Goal: Find specific page/section: Find specific page/section

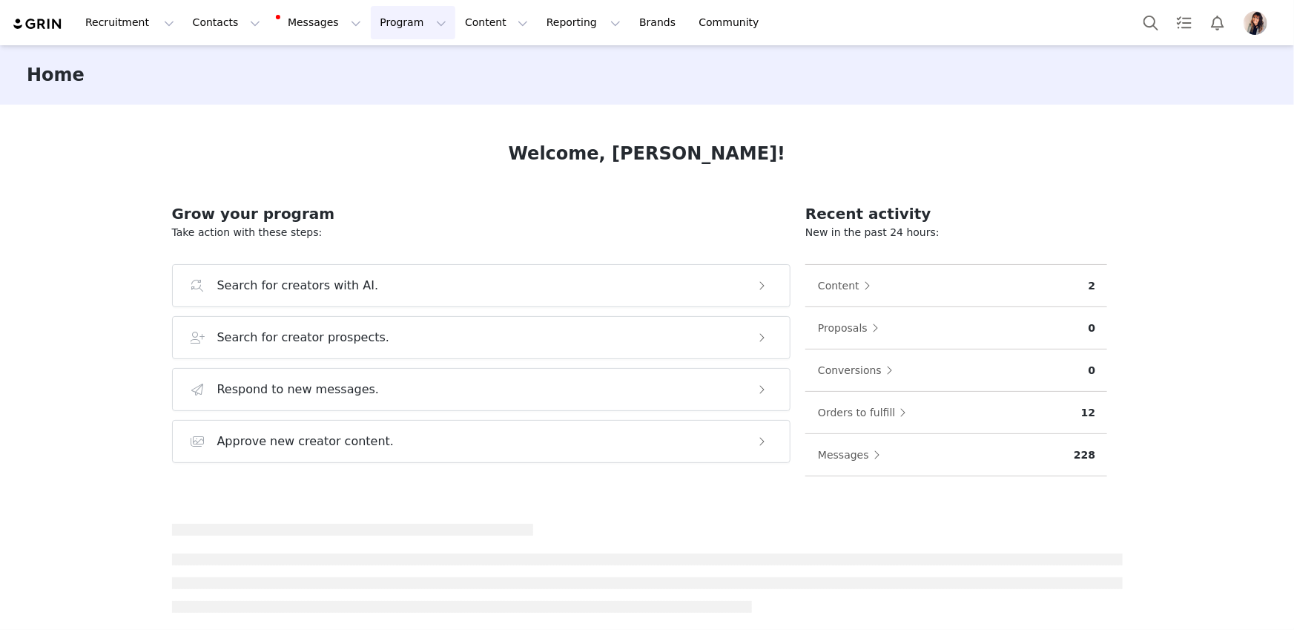
click at [384, 30] on button "Program Program" at bounding box center [413, 22] width 85 height 33
click at [390, 62] on p "Activations" at bounding box center [388, 66] width 57 height 16
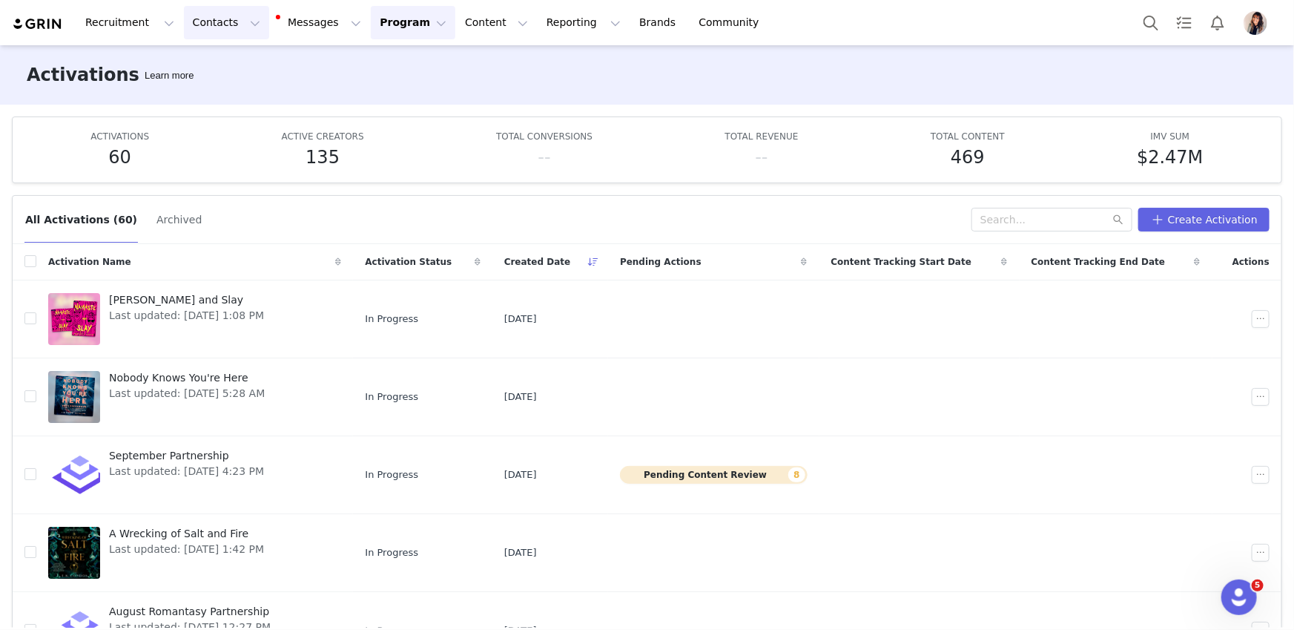
click at [192, 22] on button "Contacts Contacts" at bounding box center [226, 22] width 85 height 33
click at [218, 100] on link "Prospects" at bounding box center [232, 92] width 117 height 27
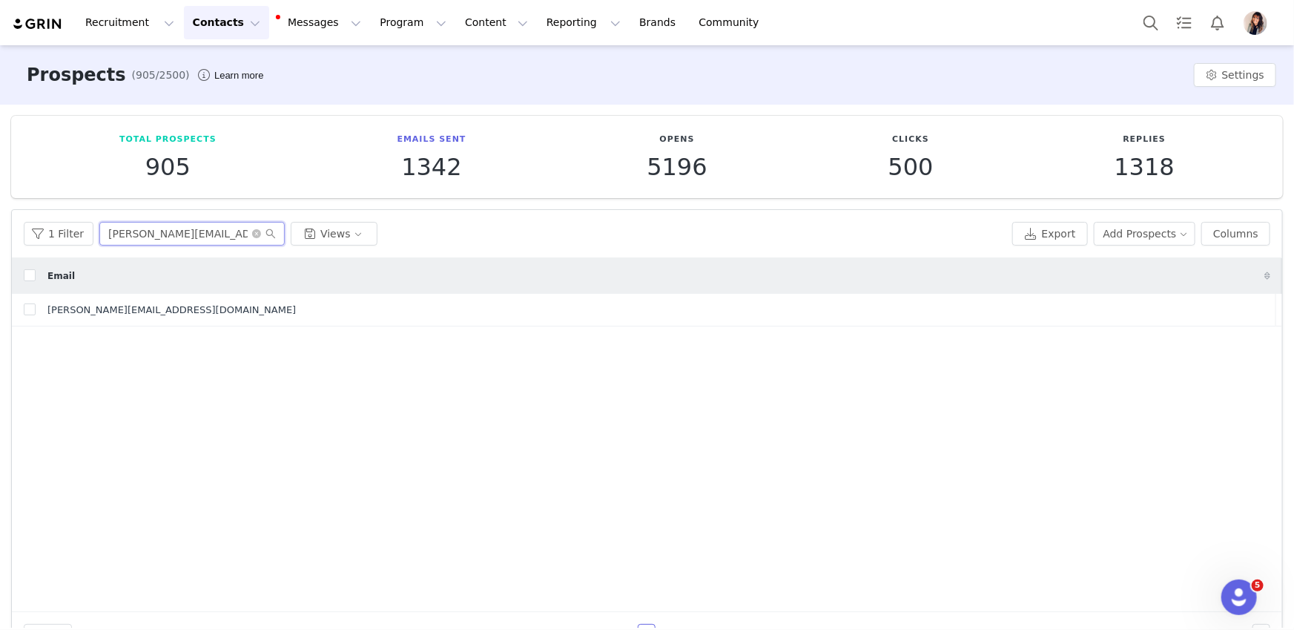
click at [197, 230] on input "[PERSON_NAME][EMAIL_ADDRESS][DOMAIN_NAME]" at bounding box center [191, 234] width 185 height 24
click at [197, 229] on input "[PERSON_NAME][EMAIL_ADDRESS][DOMAIN_NAME]" at bounding box center [191, 234] width 185 height 24
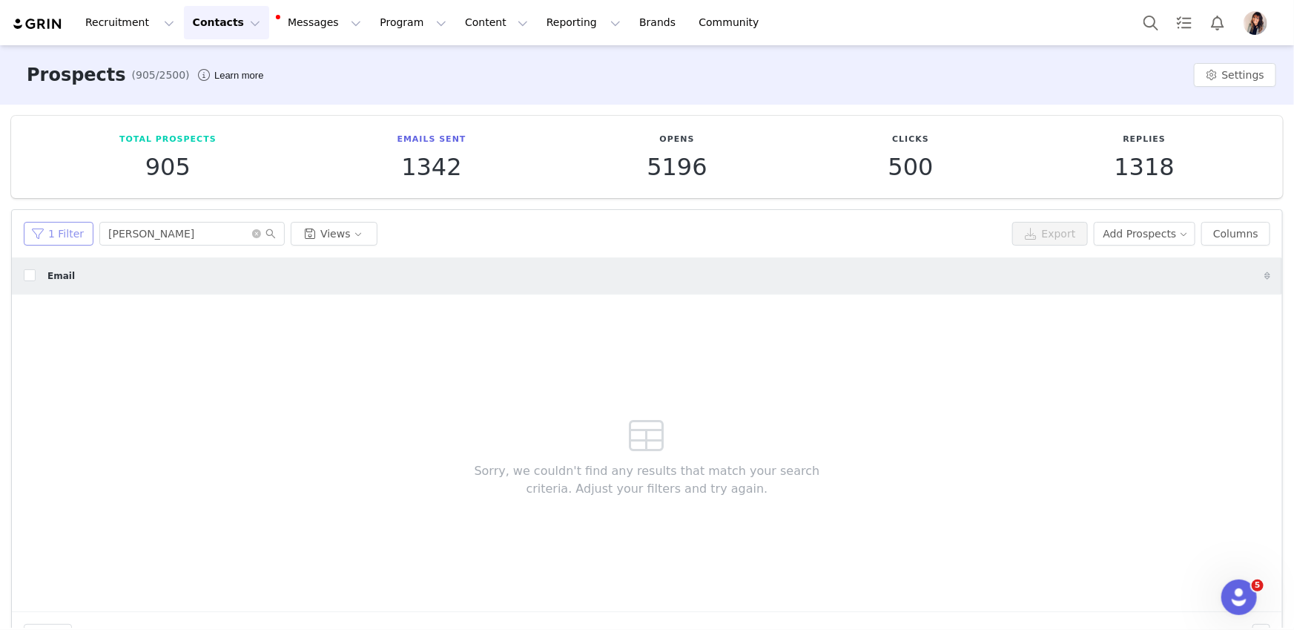
click at [64, 234] on button "1 Filter" at bounding box center [59, 234] width 70 height 24
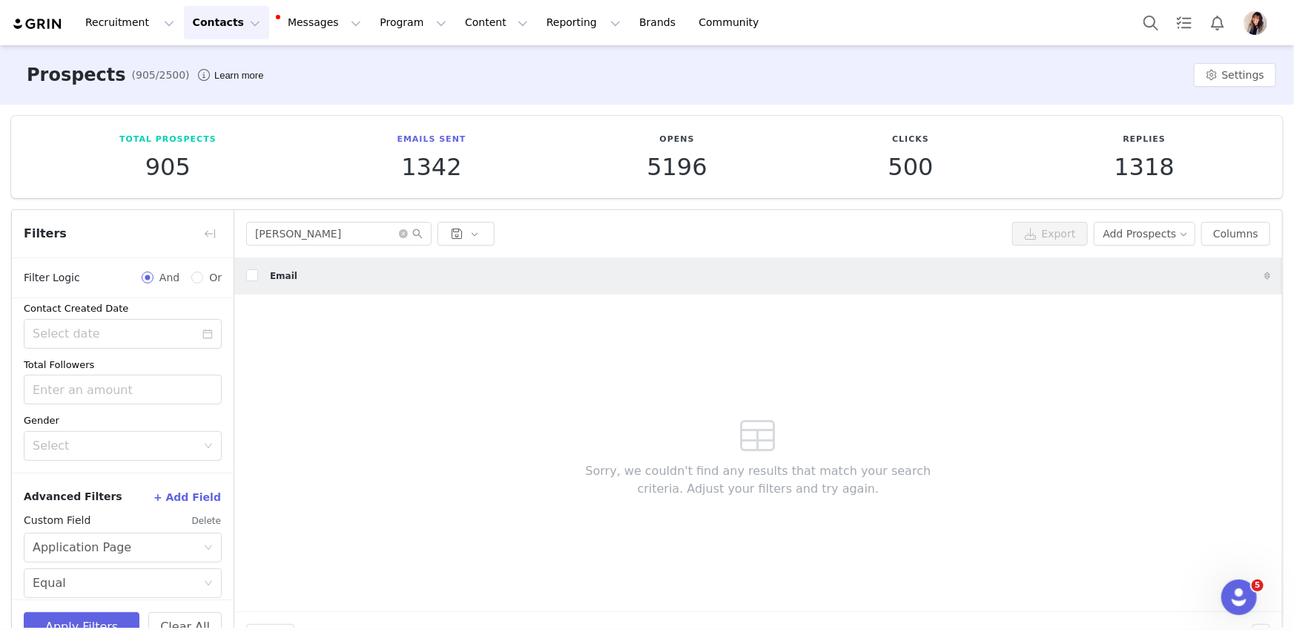
scroll to position [306, 0]
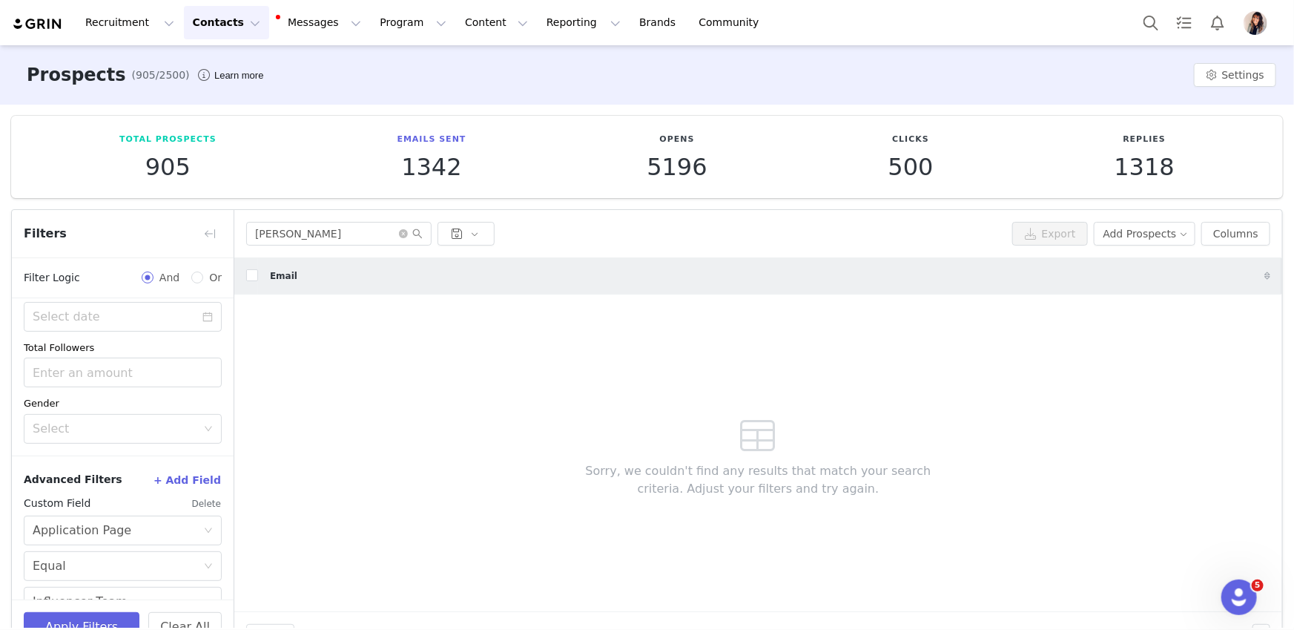
click at [267, 248] on div "[PERSON_NAME] Export Add Prospects Columns" at bounding box center [758, 234] width 1048 height 48
click at [278, 237] on input "[PERSON_NAME]" at bounding box center [338, 234] width 185 height 24
paste input "[EMAIL_ADDRESS][DOMAIN_NAME]"
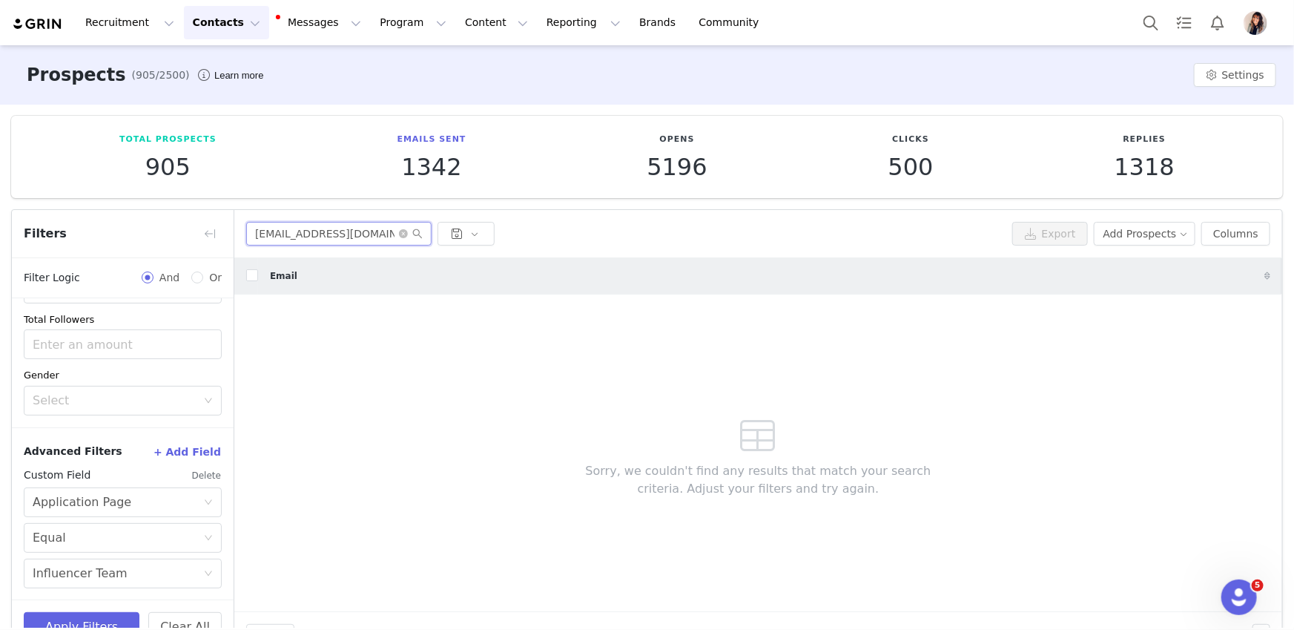
scroll to position [334, 0]
type input "[EMAIL_ADDRESS][DOMAIN_NAME]"
click at [201, 27] on button "Contacts Contacts" at bounding box center [226, 22] width 85 height 33
click at [226, 89] on p "Prospects" at bounding box center [210, 93] width 50 height 16
click at [211, 26] on button "Contacts Contacts" at bounding box center [226, 22] width 85 height 33
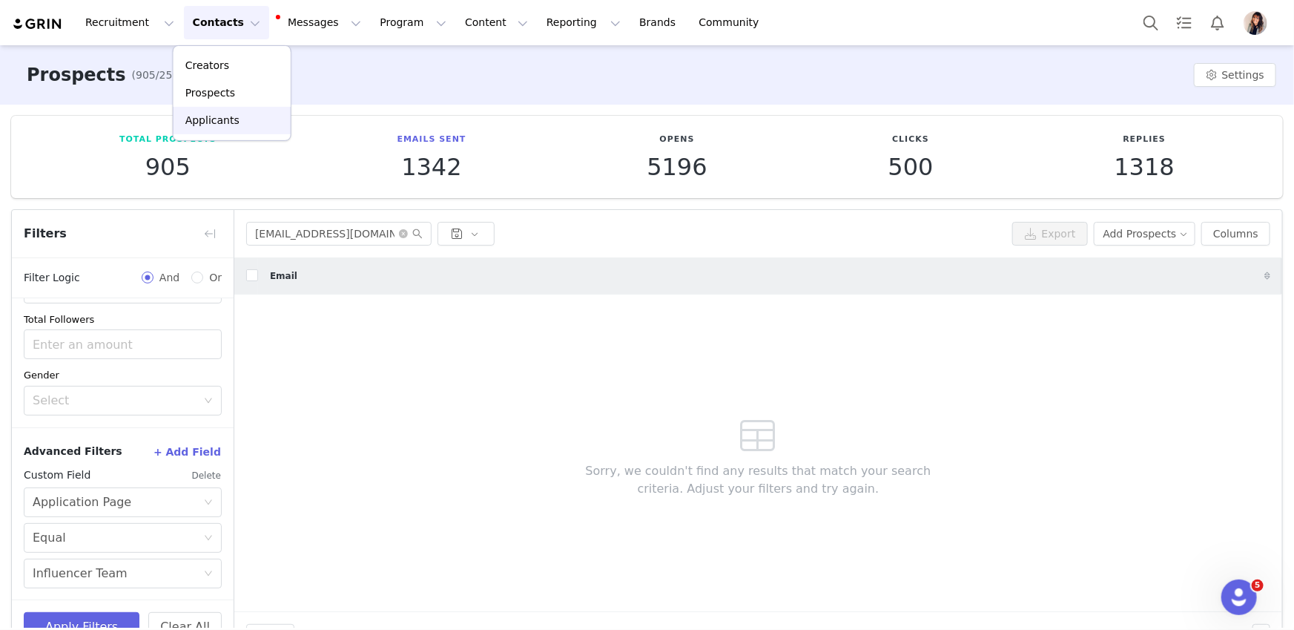
click at [203, 126] on p "Applicants" at bounding box center [212, 121] width 54 height 16
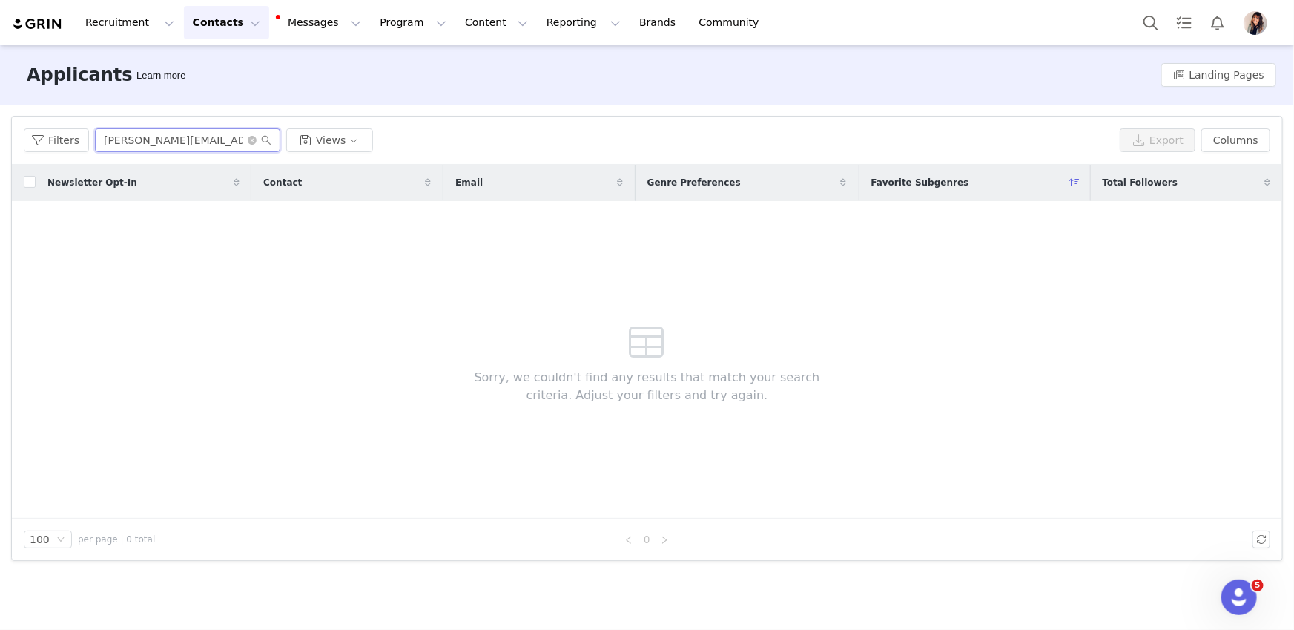
click at [176, 141] on input "[PERSON_NAME][EMAIL_ADDRESS][DOMAIN_NAME]" at bounding box center [187, 140] width 185 height 24
paste input "[EMAIL_ADDRESS]"
type input "[EMAIL_ADDRESS][DOMAIN_NAME]"
